Goal: Transaction & Acquisition: Book appointment/travel/reservation

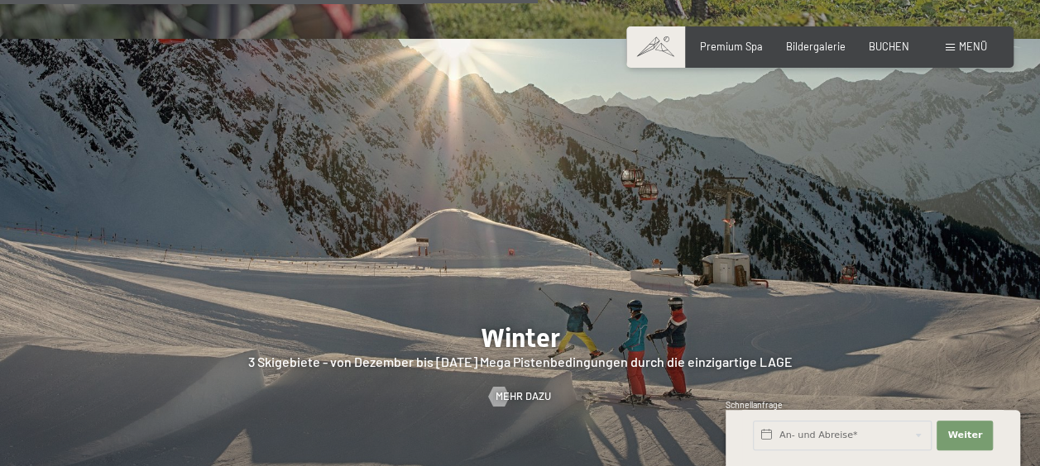
scroll to position [3016, 0]
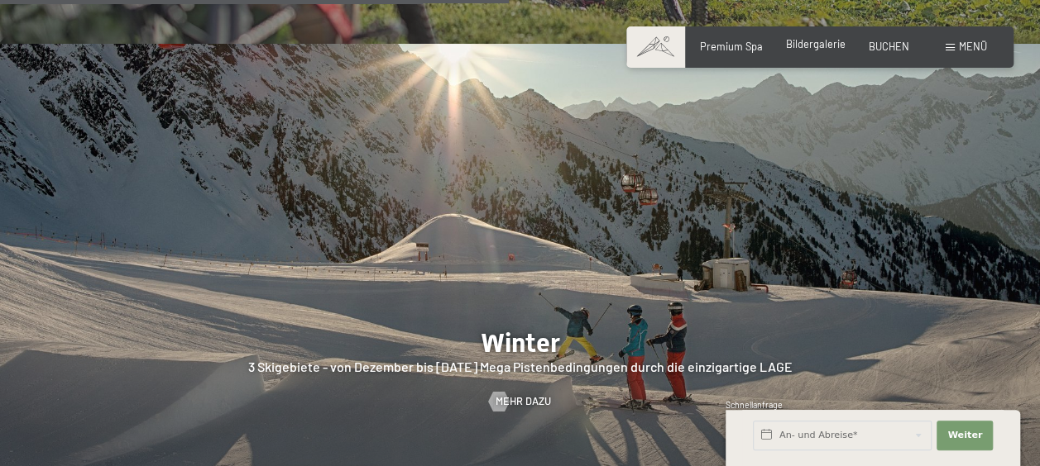
click at [819, 51] on div "Bildergalerie" at bounding box center [816, 44] width 60 height 15
click at [817, 43] on span "Bildergalerie" at bounding box center [816, 43] width 60 height 13
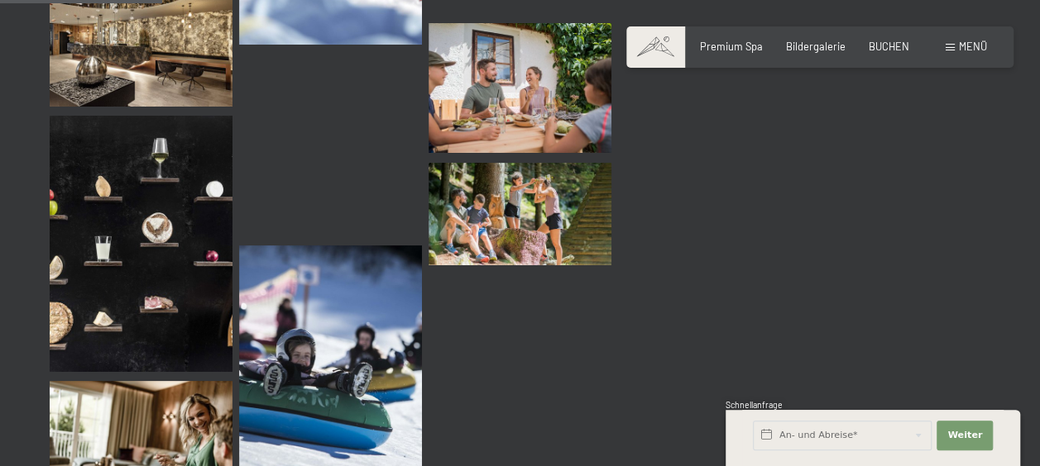
scroll to position [2366, 0]
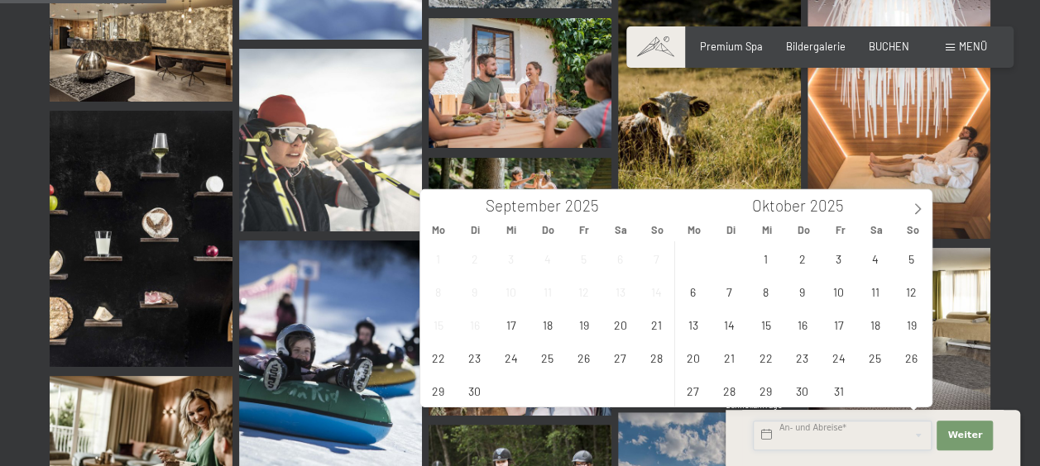
click at [774, 433] on input "text" at bounding box center [842, 436] width 179 height 30
click at [797, 251] on span "2" at bounding box center [802, 258] width 32 height 32
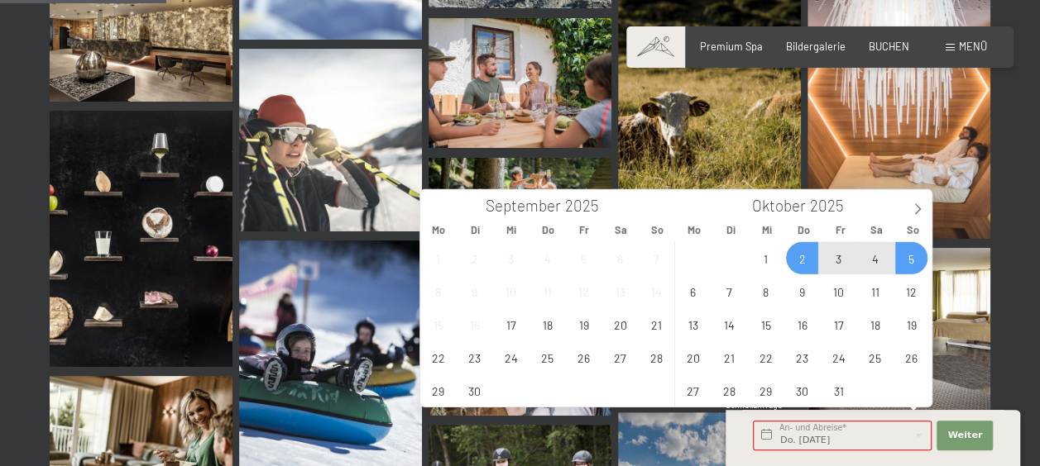
click at [914, 262] on span "5" at bounding box center [911, 258] width 32 height 32
type input "Do. 02.10.2025 - So. 05.10.2025"
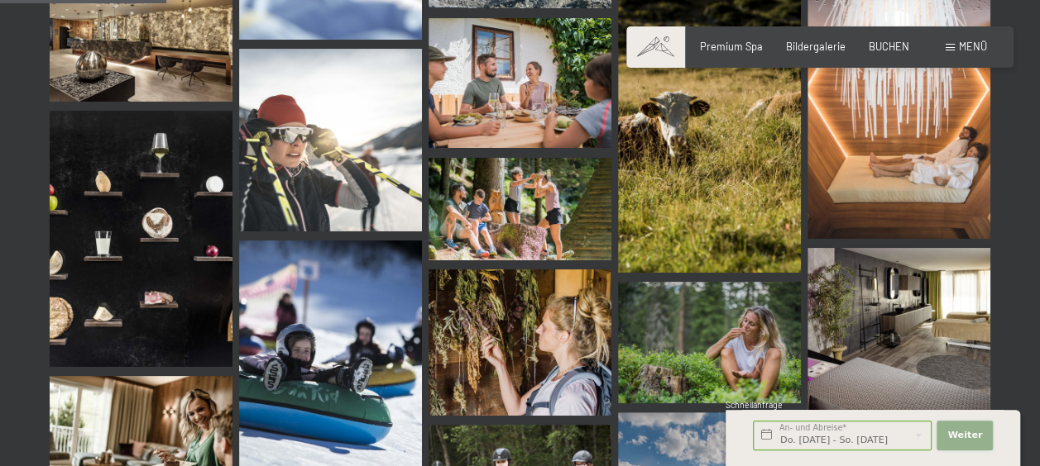
click at [977, 436] on span "Weiter" at bounding box center [964, 435] width 35 height 13
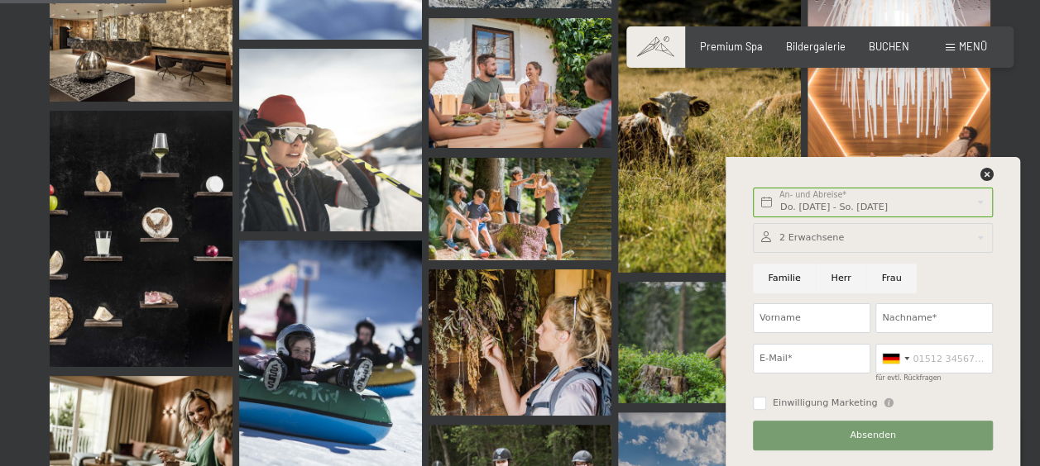
click at [786, 274] on input "Familie" at bounding box center [784, 279] width 63 height 30
radio input "true"
click at [968, 238] on div at bounding box center [873, 238] width 240 height 30
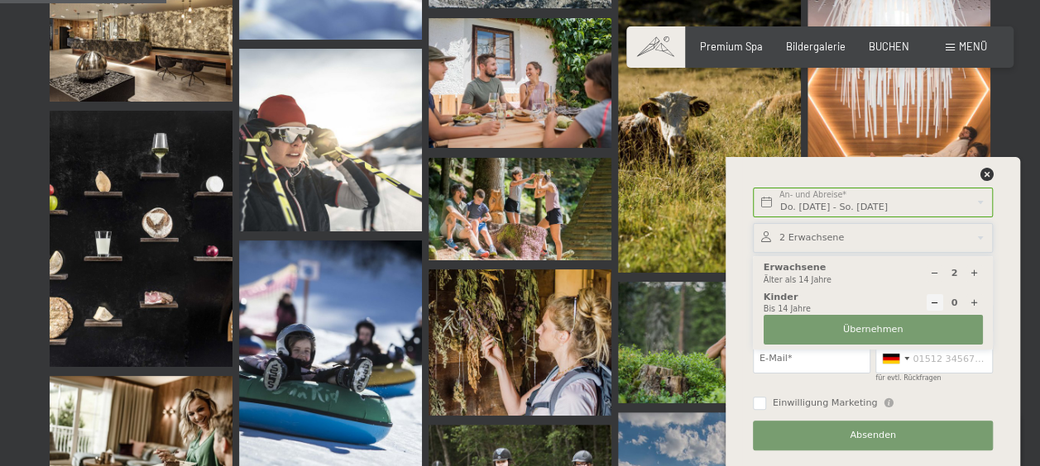
click at [972, 300] on icon at bounding box center [973, 303] width 9 height 9
type input "1"
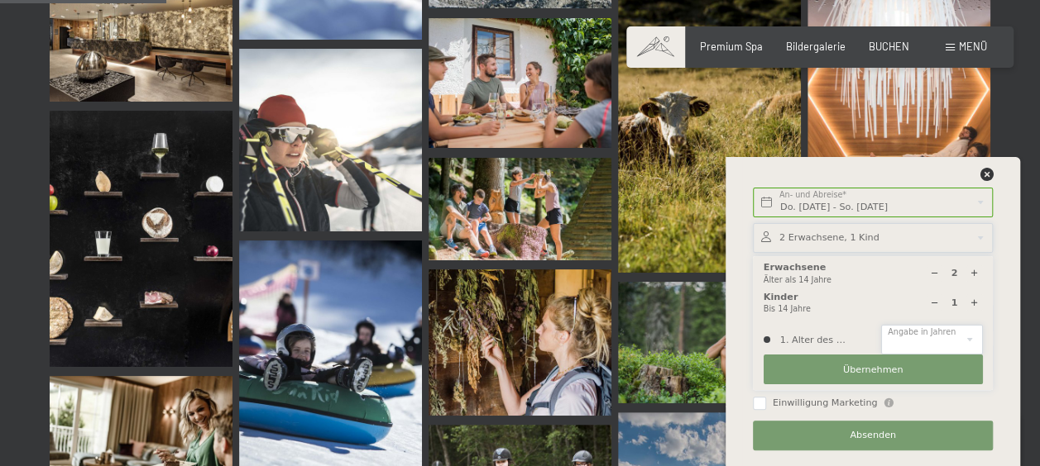
click at [968, 342] on select "0 1 2 3 4 5 6 7 8 9 10 11 12 13 14" at bounding box center [931, 340] width 101 height 30
select select "4"
click at [881, 325] on select "0 1 2 3 4 5 6 7 8 9 10 11 12 13 14" at bounding box center [931, 340] width 101 height 30
click at [870, 366] on span "Übernehmen" at bounding box center [873, 370] width 60 height 13
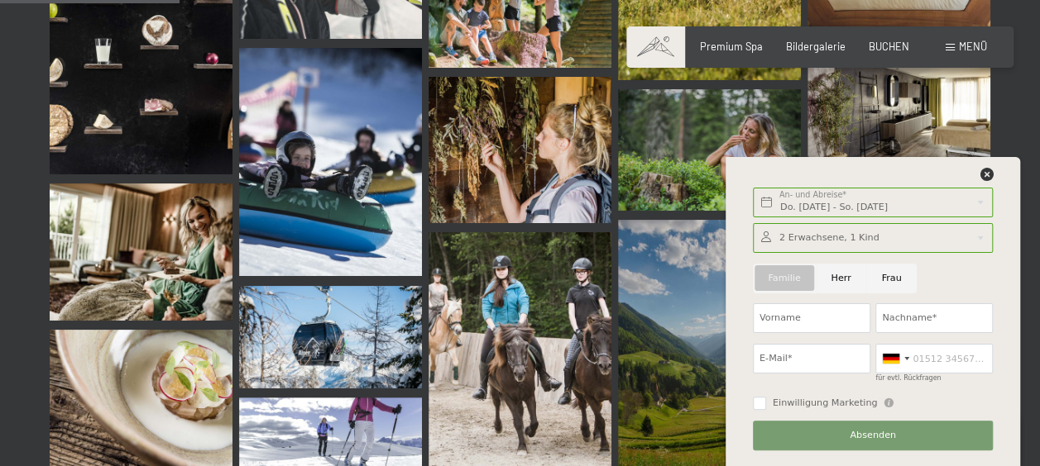
click at [935, 290] on div "Familie Herr Frau" at bounding box center [873, 278] width 246 height 41
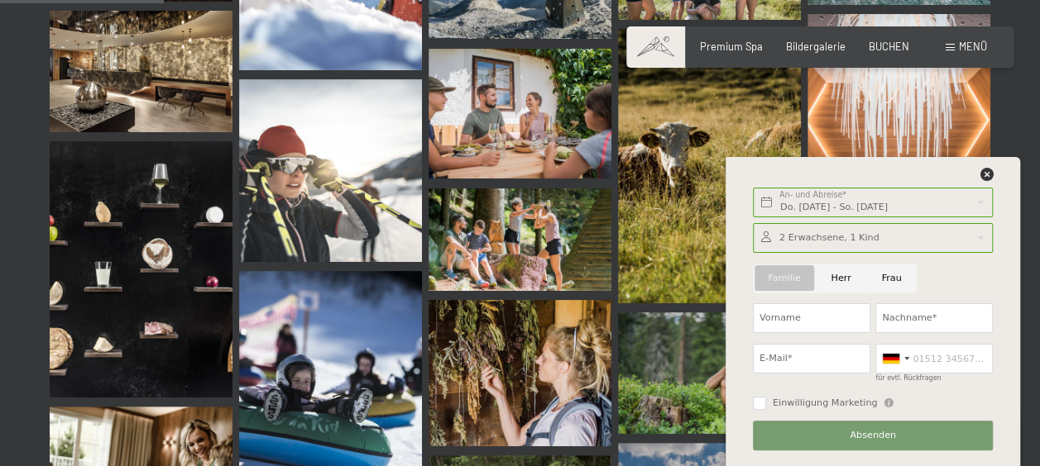
scroll to position [2331, 0]
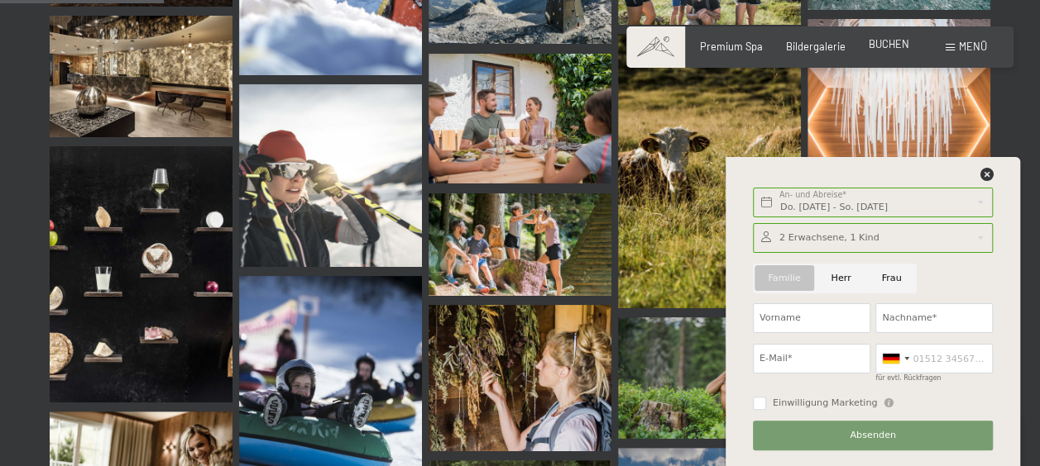
click at [892, 48] on span "BUCHEN" at bounding box center [888, 43] width 41 height 13
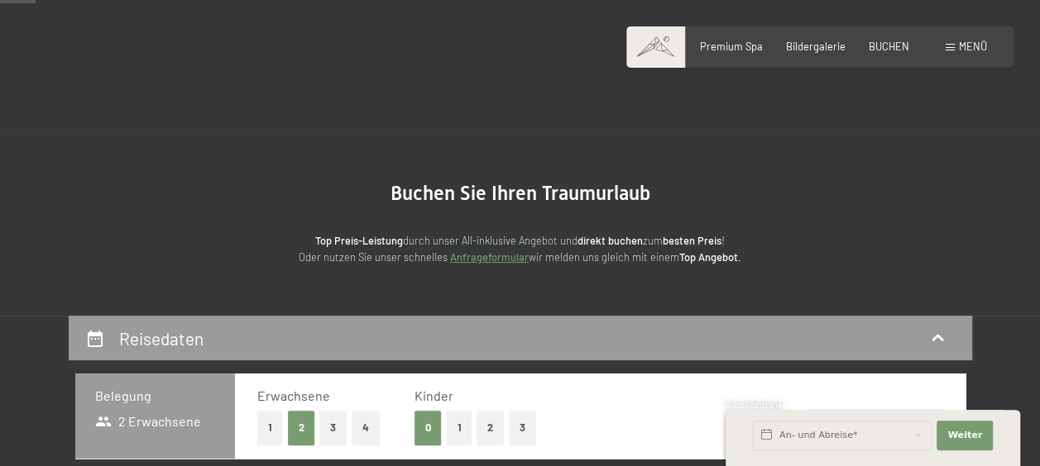
scroll to position [246, 0]
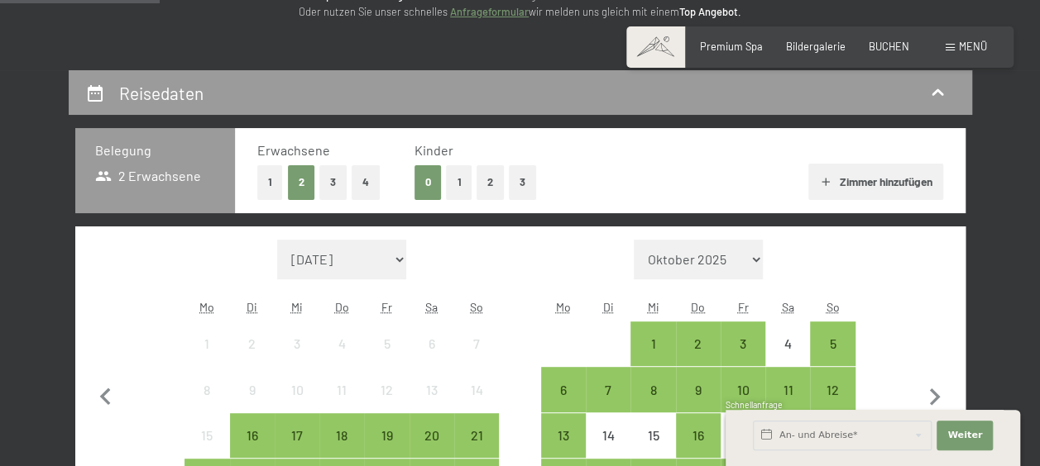
click at [463, 177] on button "1" at bounding box center [459, 182] width 26 height 34
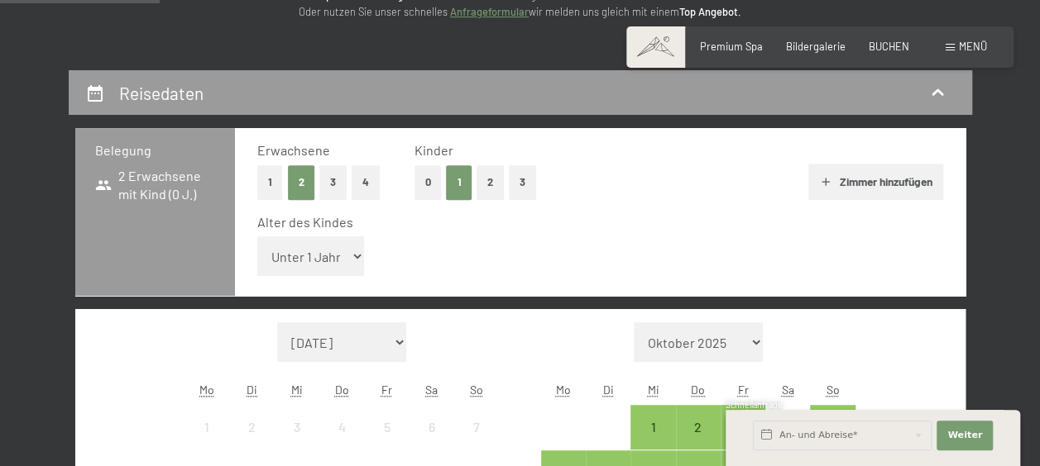
click at [361, 255] on select "Unter 1 Jahr 1 Jahr 2 Jahre 3 Jahre 4 Jahre 5 Jahre 6 Jahre 7 Jahre 8 Jahre 9 J…" at bounding box center [311, 257] width 108 height 40
select select "4"
click at [257, 237] on select "Unter 1 Jahr 1 Jahr 2 Jahre 3 Jahre 4 Jahre 5 Jahre 6 Jahre 7 Jahre 8 Jahre 9 J…" at bounding box center [311, 257] width 108 height 40
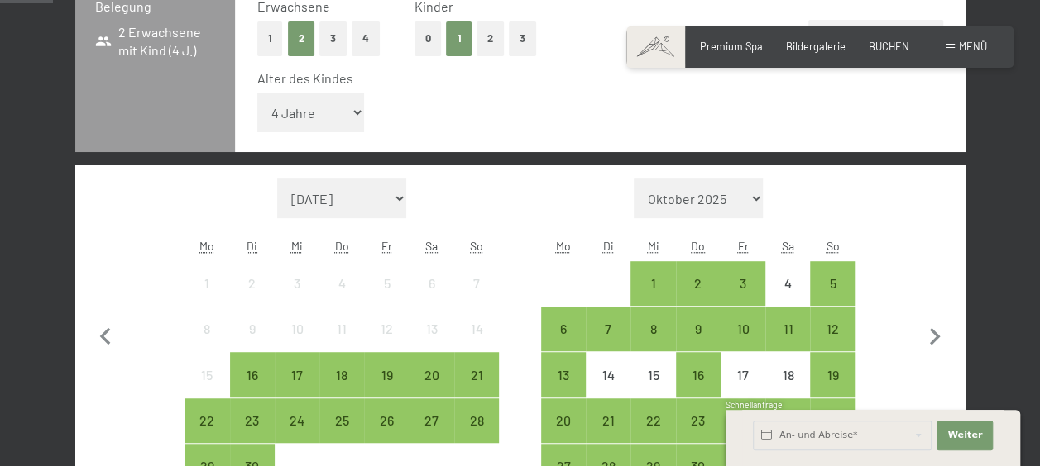
scroll to position [401, 0]
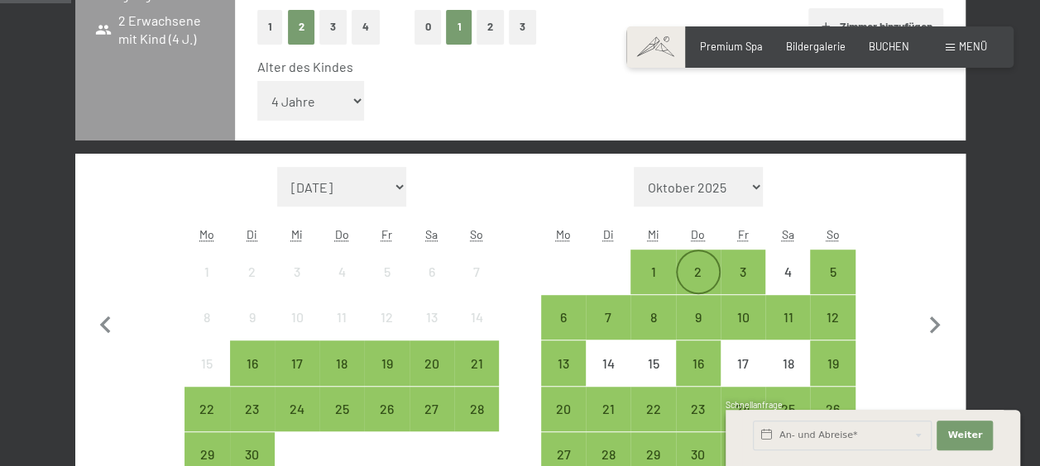
click at [700, 280] on div "2" at bounding box center [697, 285] width 41 height 41
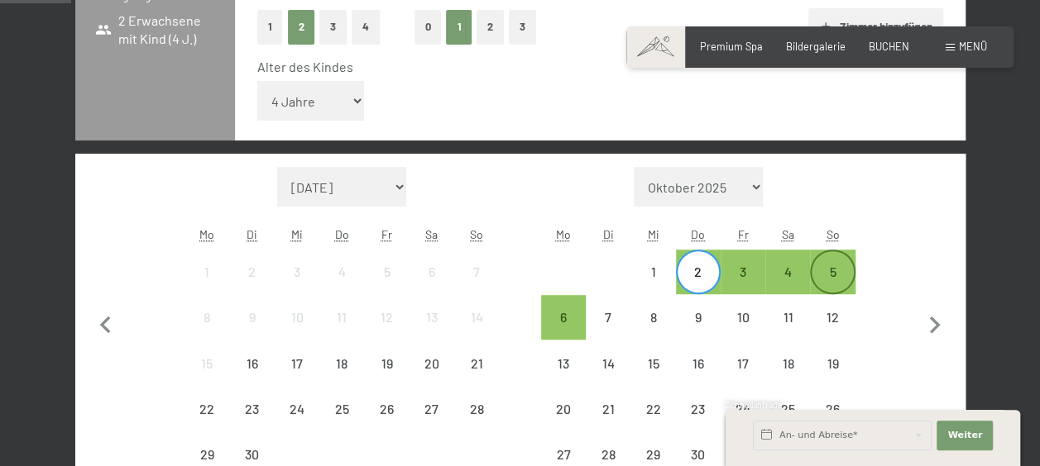
click at [832, 274] on div "5" at bounding box center [831, 285] width 41 height 41
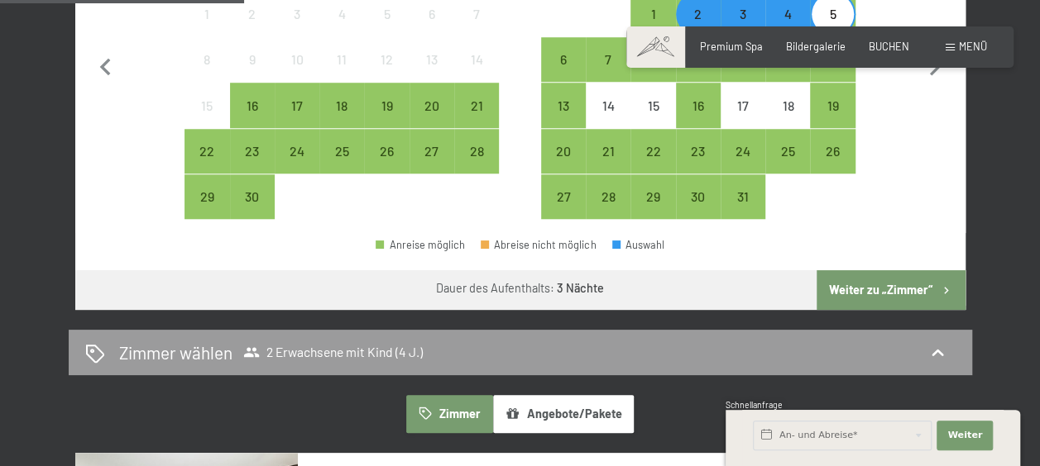
scroll to position [662, 0]
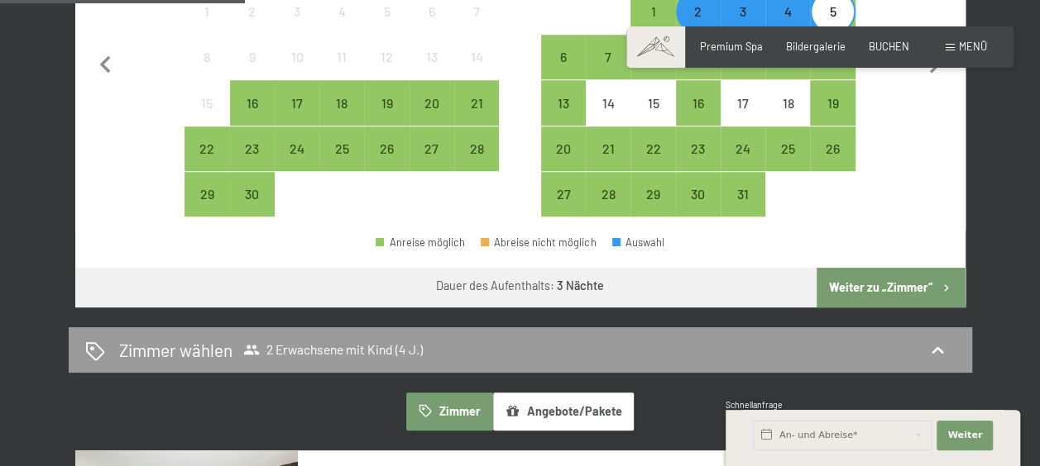
click at [884, 293] on button "Weiter zu „Zimmer“" at bounding box center [890, 288] width 148 height 40
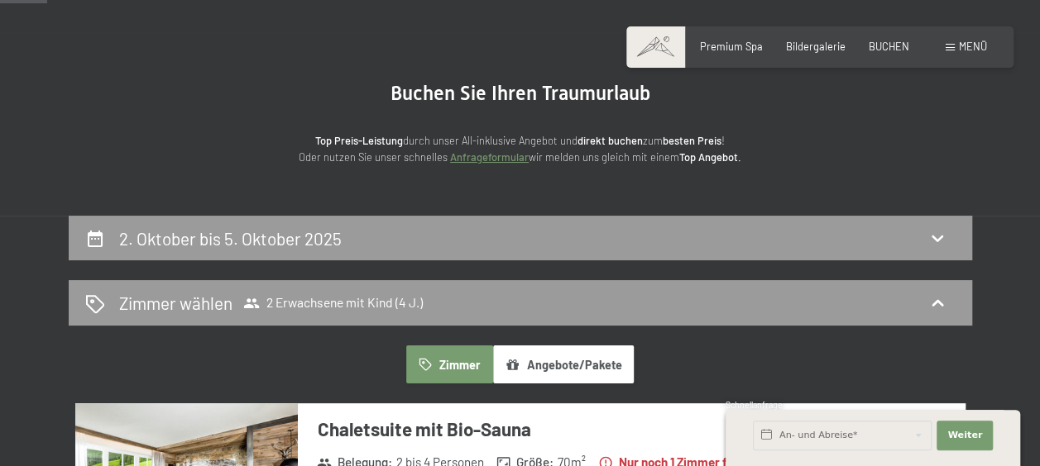
scroll to position [0, 0]
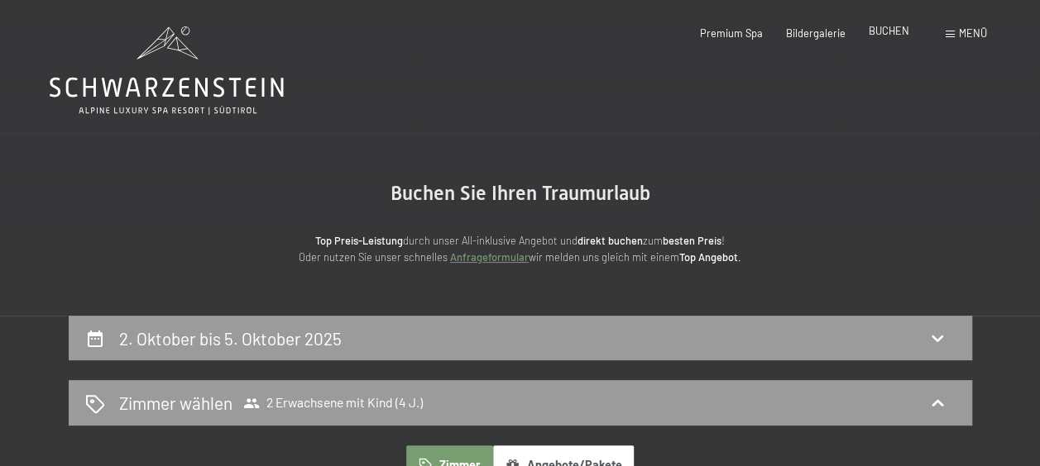
click at [883, 36] on span "BUCHEN" at bounding box center [888, 30] width 41 height 13
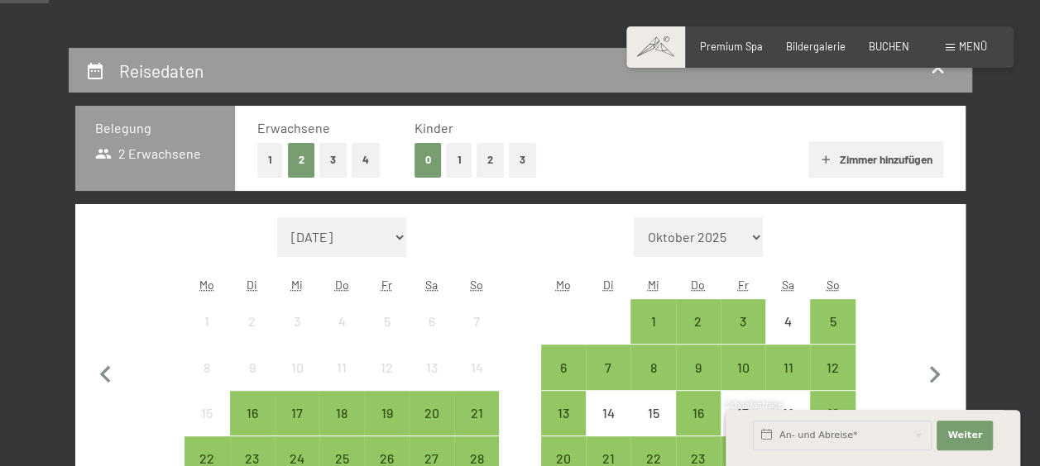
click at [458, 155] on button "1" at bounding box center [459, 160] width 26 height 34
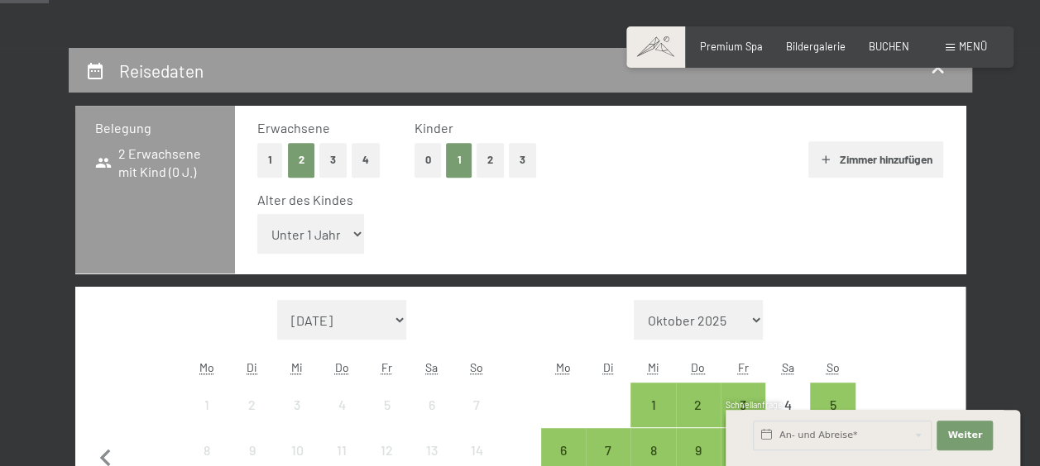
click at [356, 238] on select "Unter 1 Jahr 1 Jahr 2 Jahre 3 Jahre 4 Jahre 5 Jahre 6 Jahre 7 Jahre 8 Jahre 9 J…" at bounding box center [311, 234] width 108 height 40
select select "4"
click at [257, 214] on select "Unter 1 Jahr 1 Jahr 2 Jahre 3 Jahre 4 Jahre 5 Jahre 6 Jahre 7 Jahre 8 Jahre 9 J…" at bounding box center [311, 234] width 108 height 40
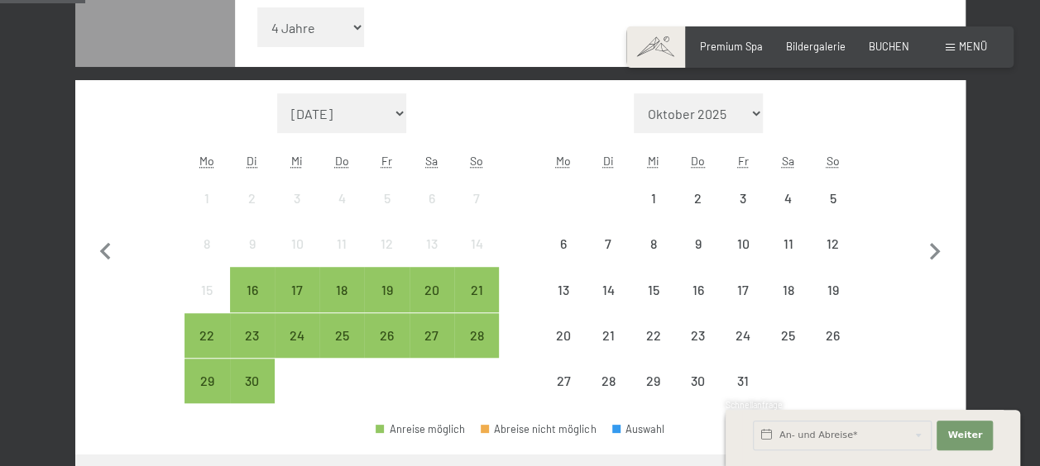
scroll to position [480, 0]
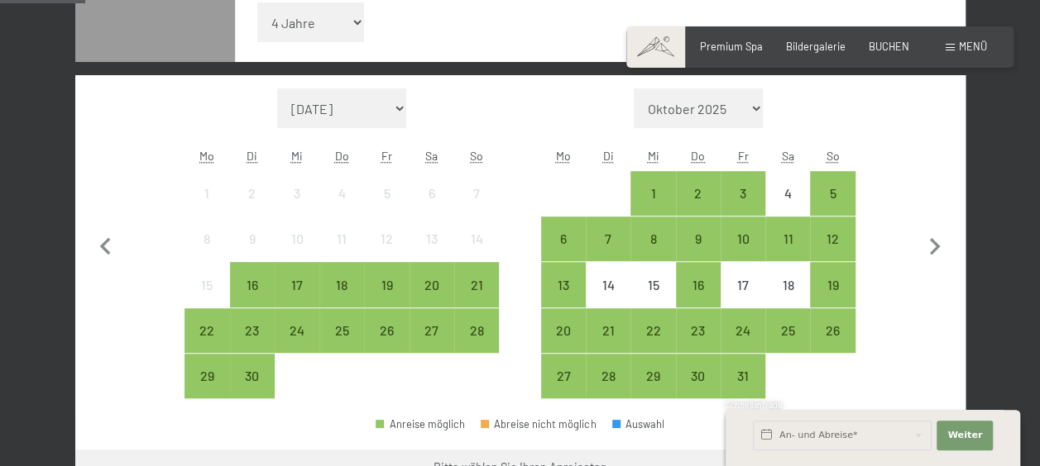
click at [705, 160] on div "Do" at bounding box center [698, 156] width 45 height 30
click at [929, 247] on icon "button" at bounding box center [934, 247] width 35 height 35
select select "2025-10-01"
select select "2025-11-01"
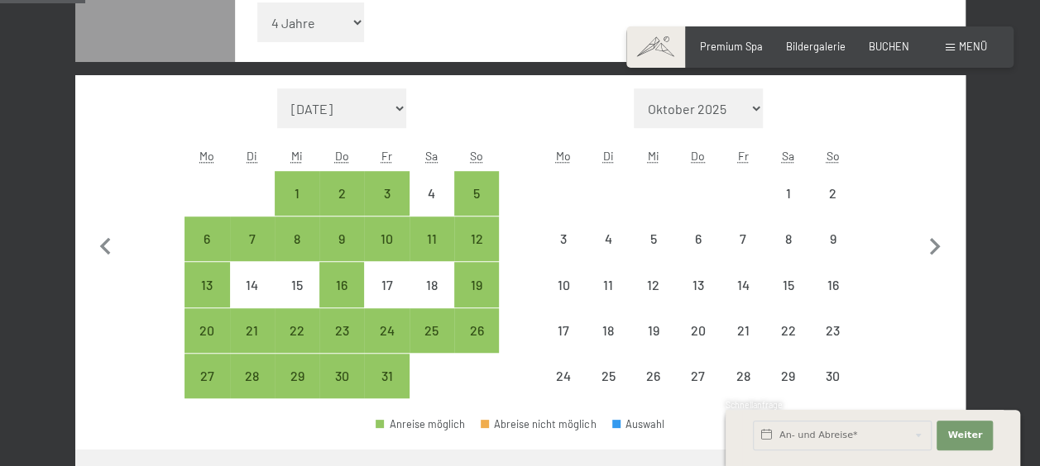
select select "2025-10-01"
select select "2025-11-01"
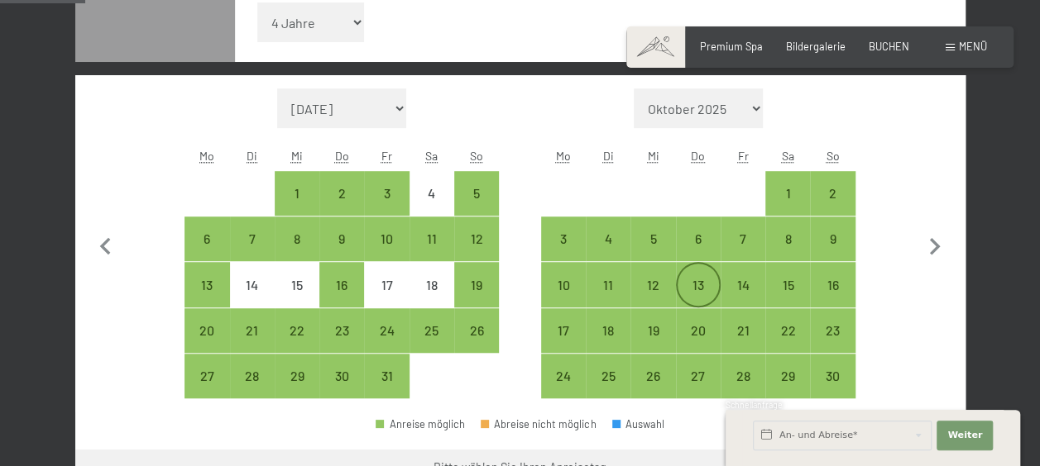
click at [711, 286] on div "13" at bounding box center [697, 299] width 41 height 41
select select "2025-10-01"
select select "2025-11-01"
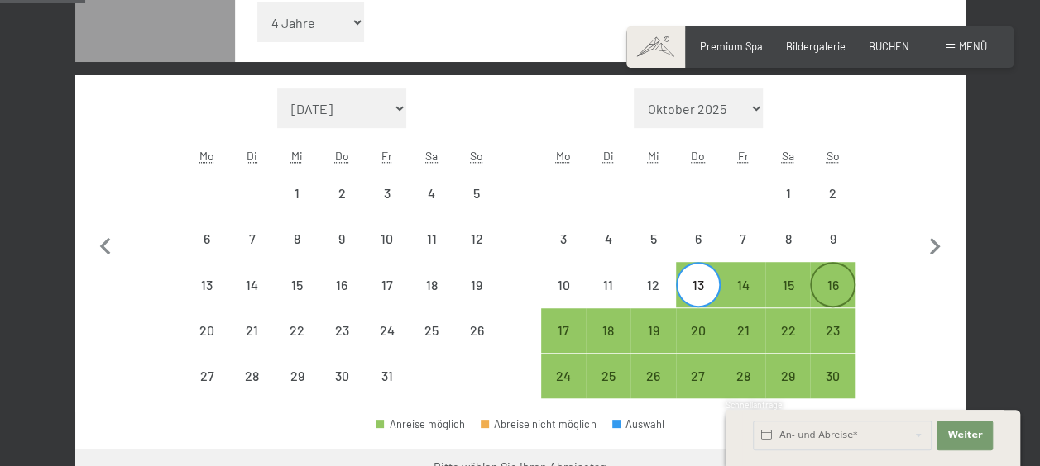
click at [824, 289] on div "16" at bounding box center [831, 299] width 41 height 41
select select "2025-10-01"
select select "2025-11-01"
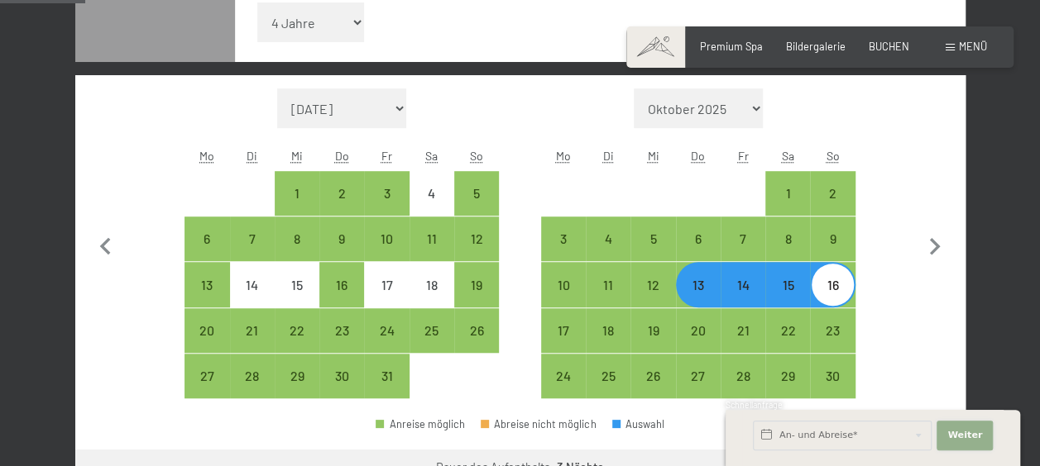
click at [964, 440] on span "Weiter" at bounding box center [964, 435] width 35 height 13
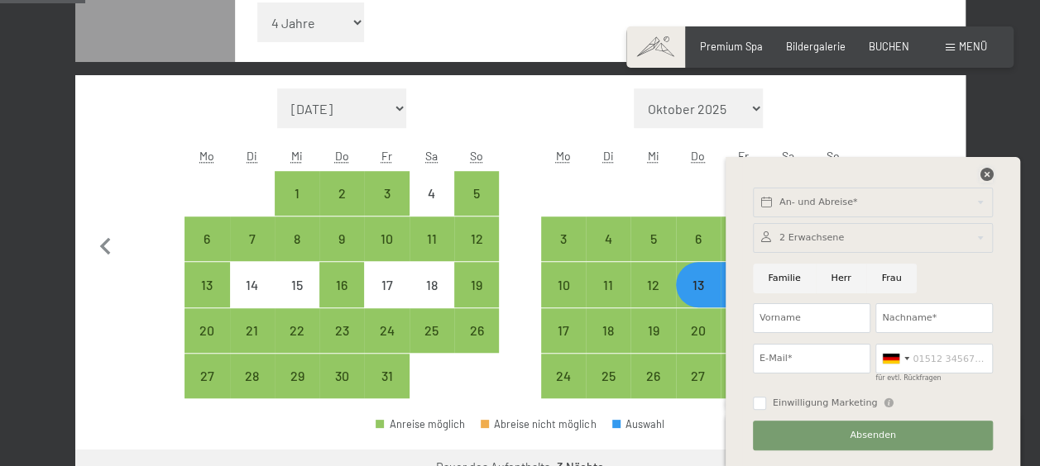
click at [982, 170] on icon at bounding box center [985, 174] width 13 height 13
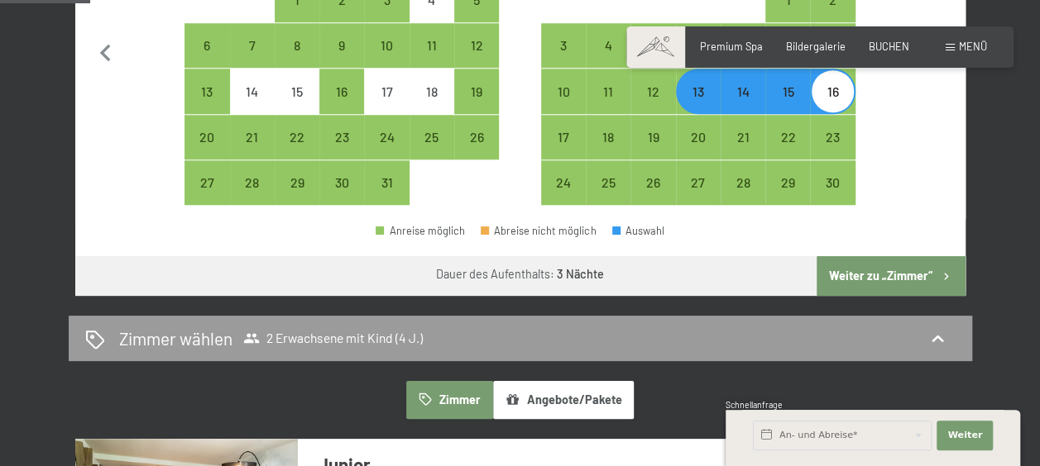
scroll to position [674, 0]
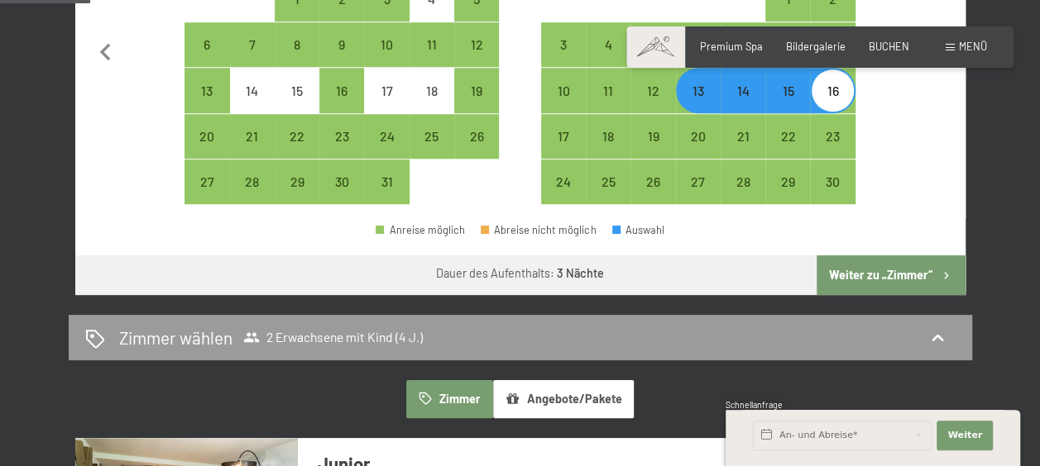
click at [887, 273] on button "Weiter zu „Zimmer“" at bounding box center [890, 276] width 148 height 40
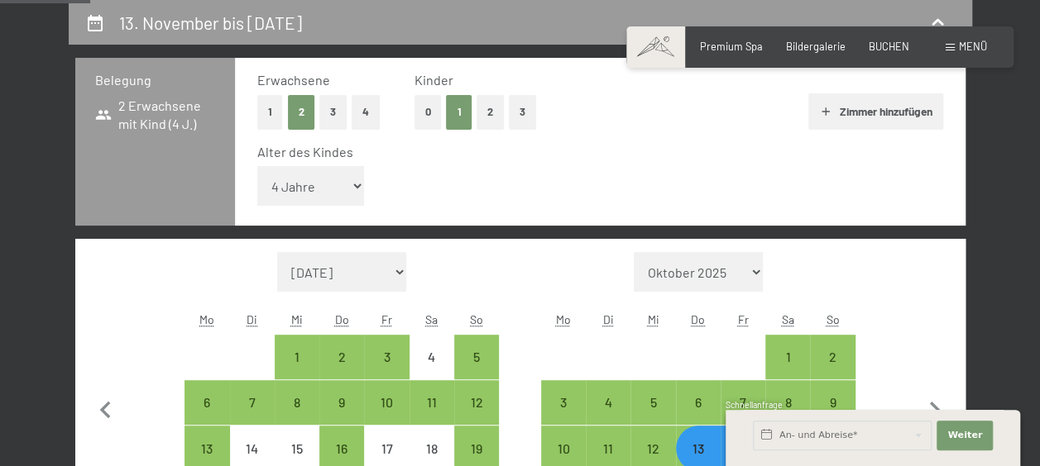
select select "2025-10-01"
select select "2025-11-01"
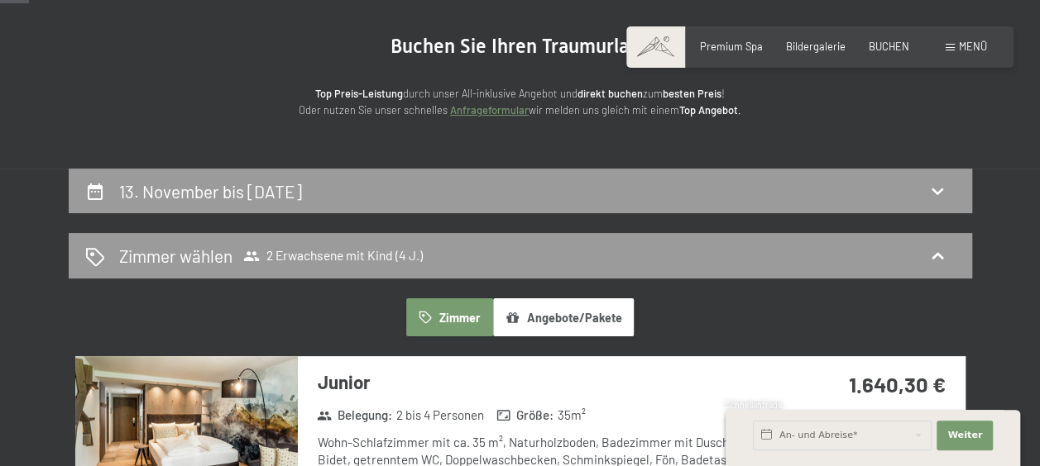
scroll to position [77, 0]
